Goal: Navigation & Orientation: Find specific page/section

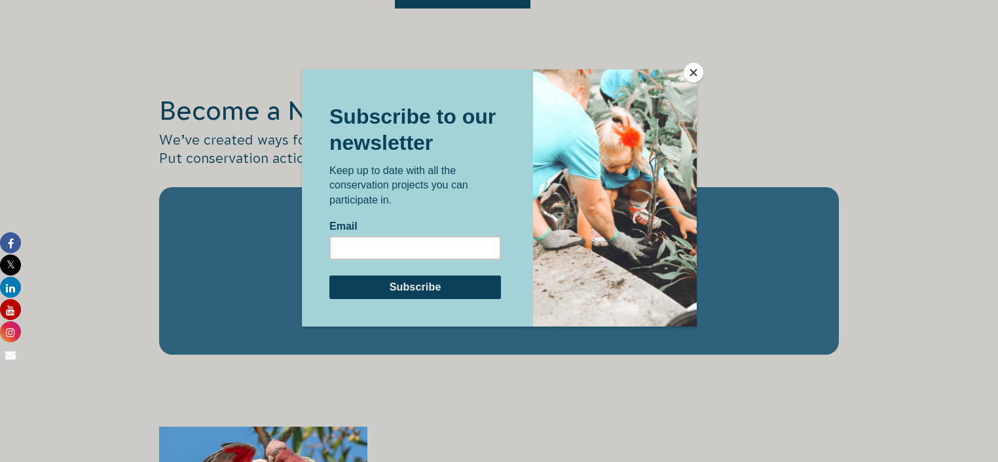
scroll to position [2166, 0]
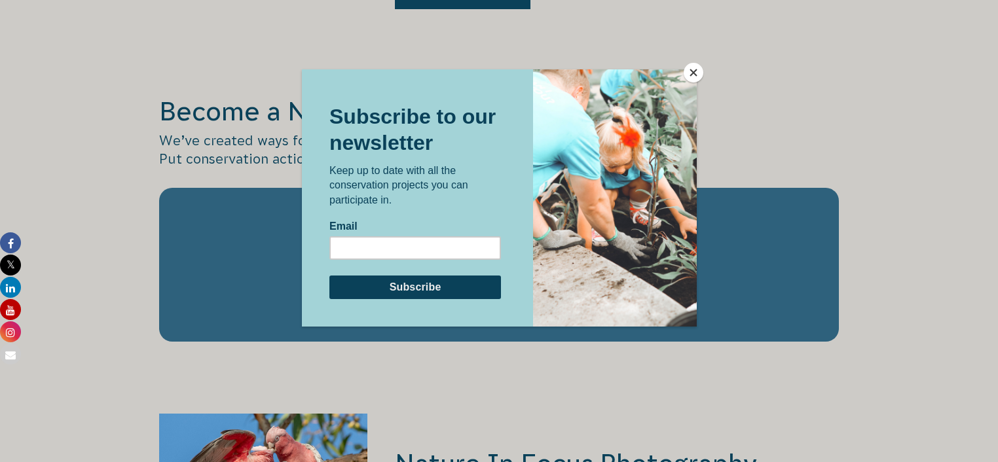
click at [550, 73] on button "Close" at bounding box center [694, 73] width 20 height 20
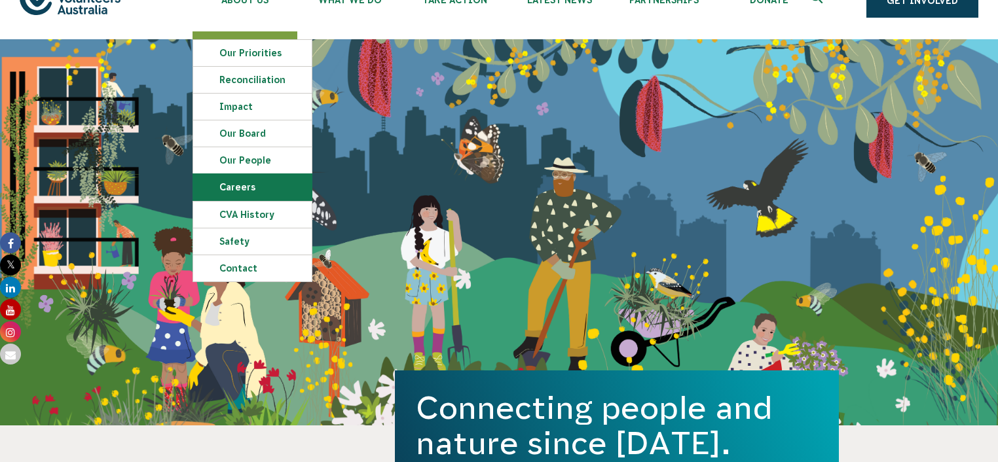
scroll to position [0, 0]
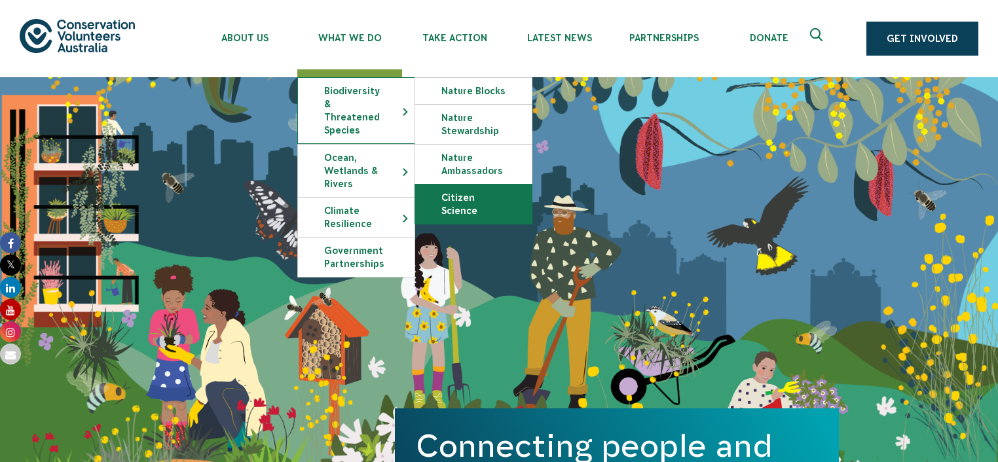
click at [471, 200] on link "Citizen Science" at bounding box center [473, 204] width 117 height 39
click at [453, 207] on link "Citizen Science" at bounding box center [473, 204] width 117 height 39
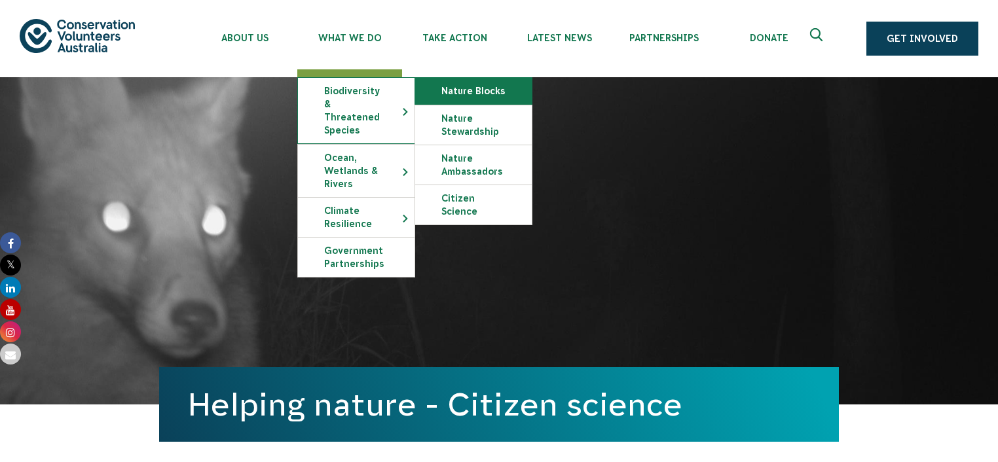
click at [436, 95] on link "Nature Blocks" at bounding box center [473, 91] width 117 height 26
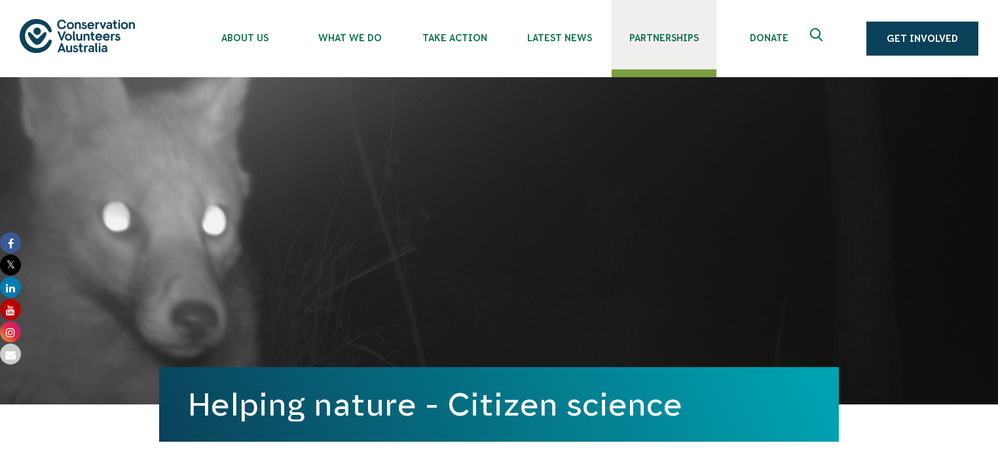
click at [663, 35] on span "Partnerships" at bounding box center [664, 38] width 105 height 10
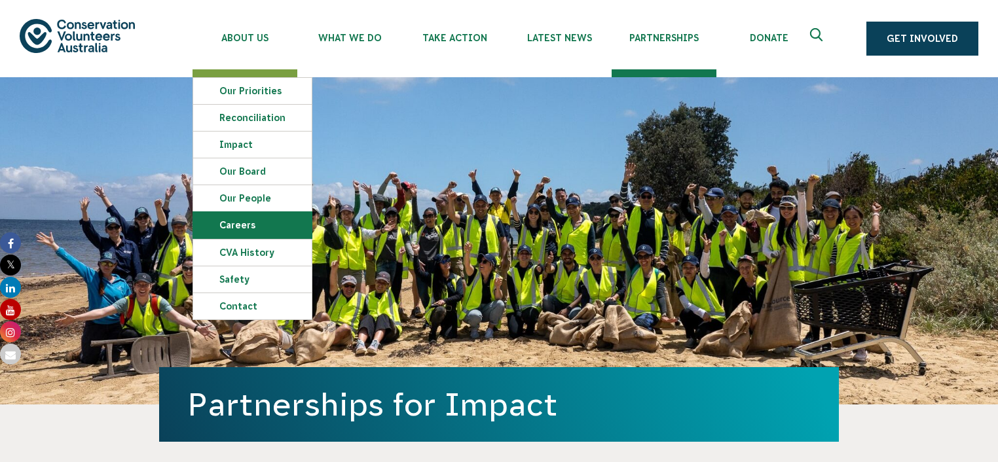
click at [239, 227] on link "Careers" at bounding box center [252, 225] width 119 height 26
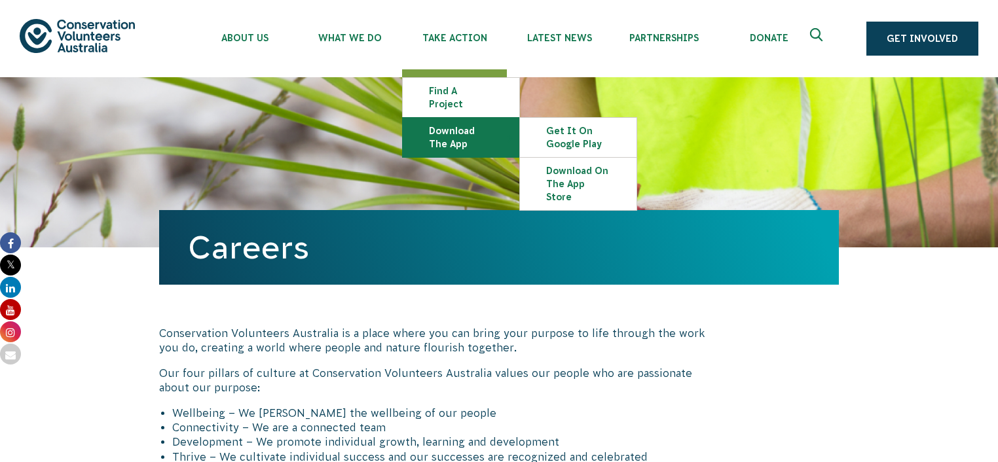
click at [468, 122] on link "Download the app" at bounding box center [461, 137] width 117 height 39
